Goal: Information Seeking & Learning: Check status

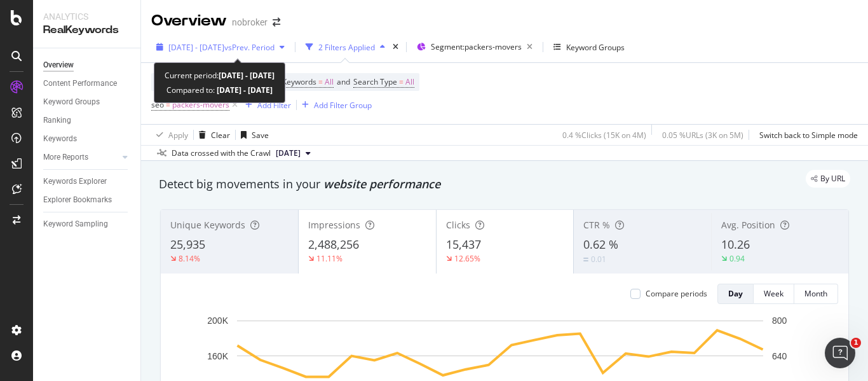
click at [274, 46] on span "vs Prev. Period" at bounding box center [249, 47] width 50 height 11
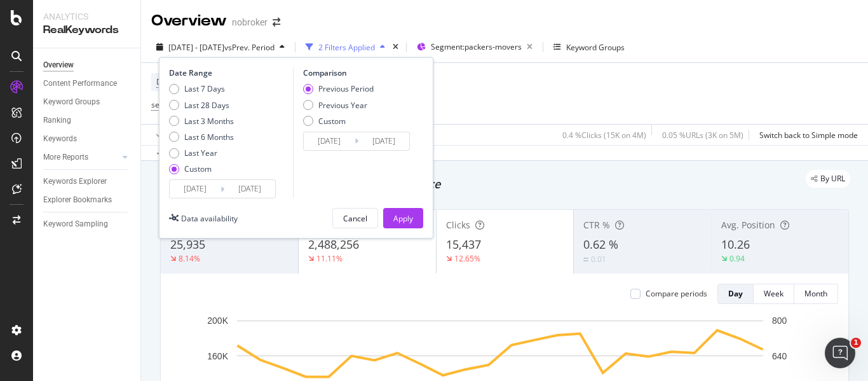
click at [258, 193] on input "[DATE]" at bounding box center [249, 189] width 51 height 18
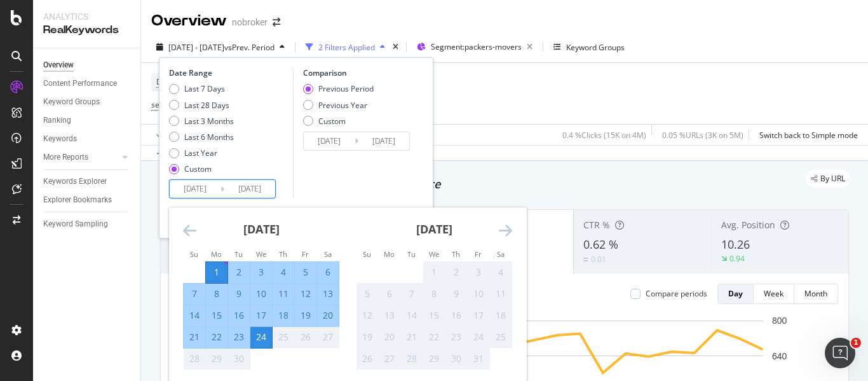
click at [496, 78] on div "Device = All and Country = All and Keywords = All and Search Type = All seo = p…" at bounding box center [504, 93] width 707 height 61
